Goal: Download file/media

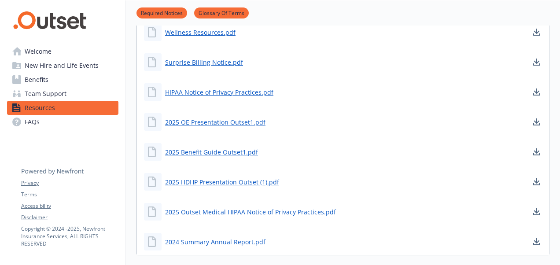
scroll to position [176, 0]
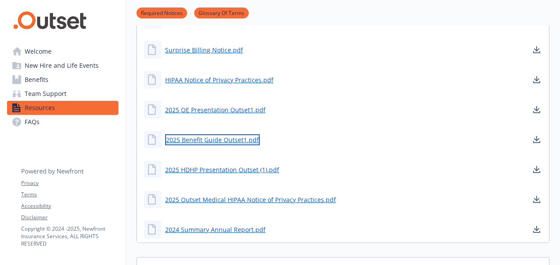
click at [242, 139] on link "2025 Benefit Guide Outset1.pdf" at bounding box center [212, 139] width 95 height 11
